Goal: Information Seeking & Learning: Learn about a topic

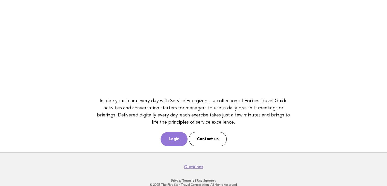
scroll to position [66, 0]
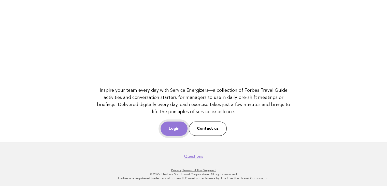
click at [174, 123] on link "Login" at bounding box center [173, 128] width 27 height 14
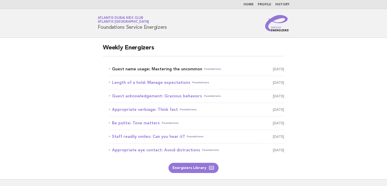
click at [149, 69] on link "Guest name usage: Mastering the uncommon Foundations September 16" at bounding box center [196, 68] width 175 height 7
click at [129, 70] on link "Guest name usage: Mastering the uncommon Foundations September 16" at bounding box center [196, 68] width 175 height 7
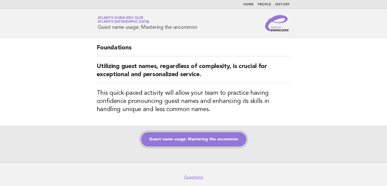
click at [177, 138] on link "Guest name usage: Mastering the uncommon" at bounding box center [193, 139] width 105 height 14
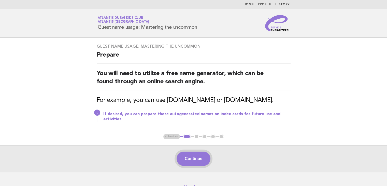
click at [195, 154] on button "Continue" at bounding box center [193, 158] width 34 height 14
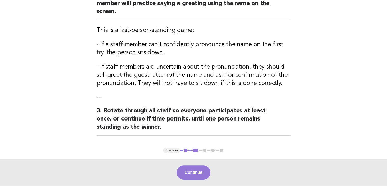
scroll to position [127, 0]
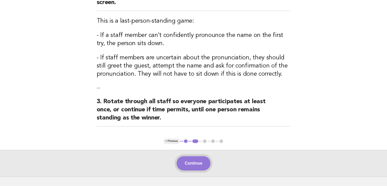
click at [185, 162] on button "Continue" at bounding box center [193, 163] width 34 height 14
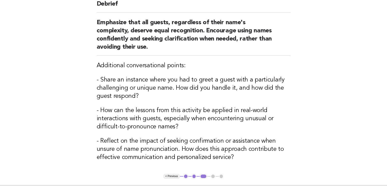
scroll to position [76, 0]
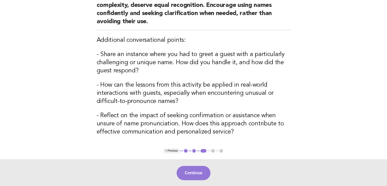
click at [169, 151] on button "< Previous" at bounding box center [171, 150] width 17 height 5
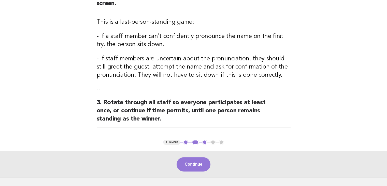
scroll to position [127, 0]
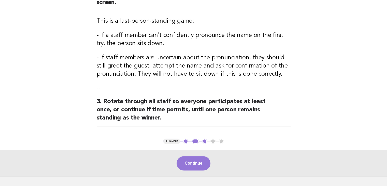
click at [174, 140] on button "< Previous" at bounding box center [171, 140] width 17 height 5
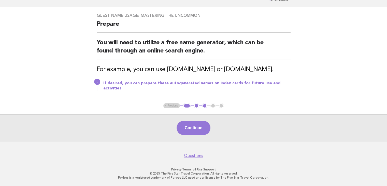
scroll to position [30, 0]
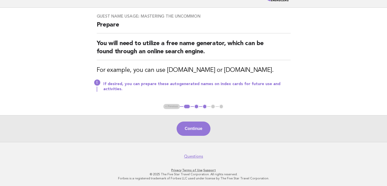
drag, startPoint x: 232, startPoint y: 70, endPoint x: 289, endPoint y: 74, distance: 57.3
click at [289, 74] on h3 "For example, you can use behindthename.com or namegenerator.com." at bounding box center [194, 70] width 194 height 8
drag, startPoint x: 229, startPoint y: 70, endPoint x: 286, endPoint y: 73, distance: 57.0
click at [286, 73] on h3 "For example, you can use behindthename.com or namegenerator.com." at bounding box center [194, 70] width 194 height 8
copy h3 "namegenerator.com."
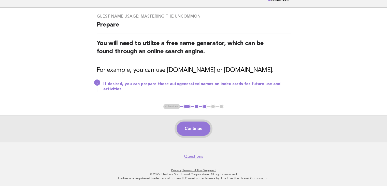
click at [203, 127] on button "Continue" at bounding box center [193, 128] width 34 height 14
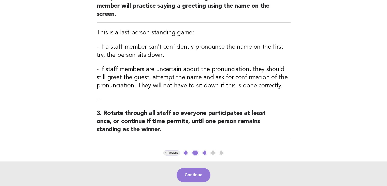
scroll to position [127, 0]
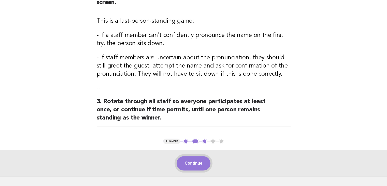
click at [190, 162] on button "Continue" at bounding box center [193, 163] width 34 height 14
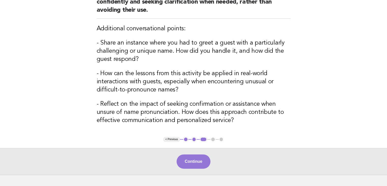
scroll to position [120, 0]
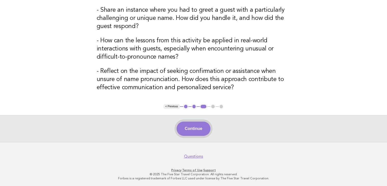
drag, startPoint x: 192, startPoint y: 135, endPoint x: 196, endPoint y: 125, distance: 11.2
click at [192, 135] on div "Continue" at bounding box center [193, 128] width 387 height 27
click at [196, 124] on button "Continue" at bounding box center [193, 128] width 34 height 14
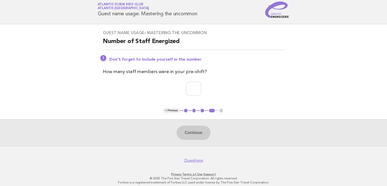
scroll to position [18, 0]
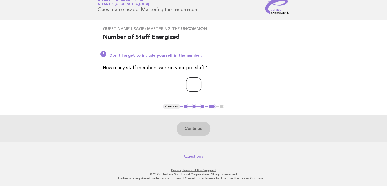
click at [200, 89] on input "number" at bounding box center [193, 84] width 15 height 14
type input "*"
click at [198, 124] on button "Continue" at bounding box center [193, 128] width 34 height 14
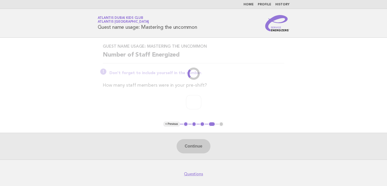
scroll to position [0, 0]
